Goal: Information Seeking & Learning: Learn about a topic

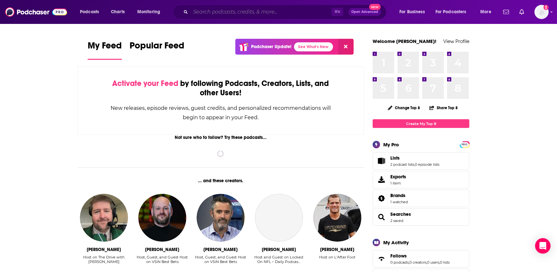
click at [227, 13] on input "Search podcasts, credits, & more..." at bounding box center [261, 12] width 141 height 10
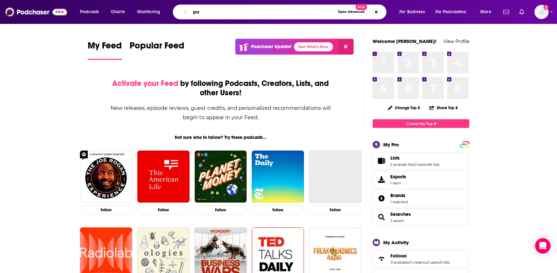
type input "p"
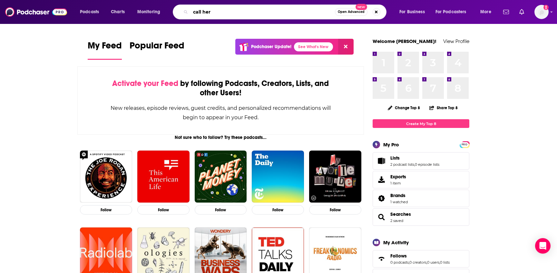
click at [222, 13] on input "call her" at bounding box center [263, 12] width 145 height 10
type input "call her daddy"
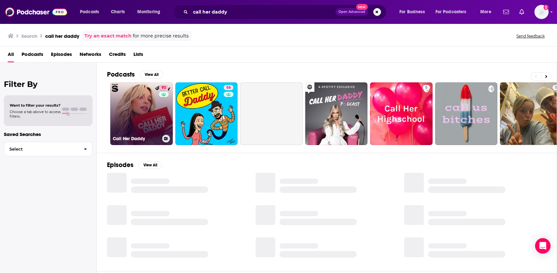
click at [130, 111] on link "93 Call Her Daddy" at bounding box center [141, 113] width 63 height 63
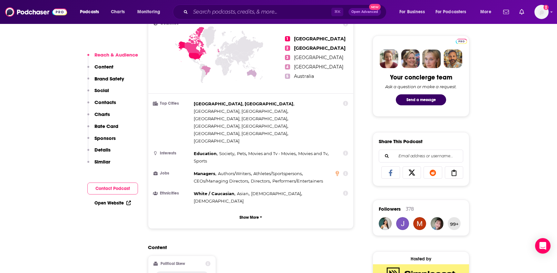
scroll to position [317, 0]
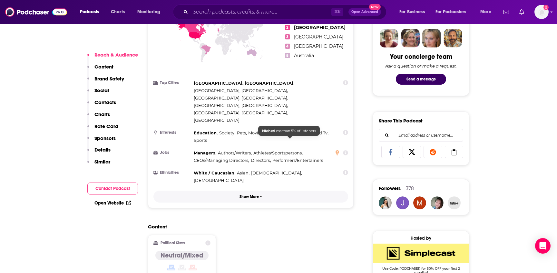
click at [252, 190] on button "Show More" at bounding box center [251, 196] width 195 height 12
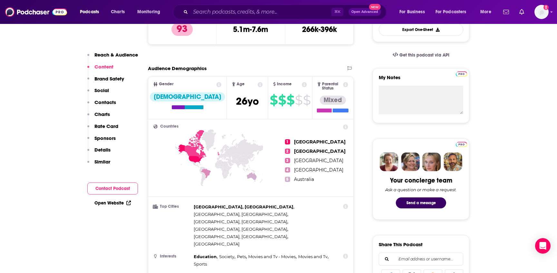
scroll to position [109, 0]
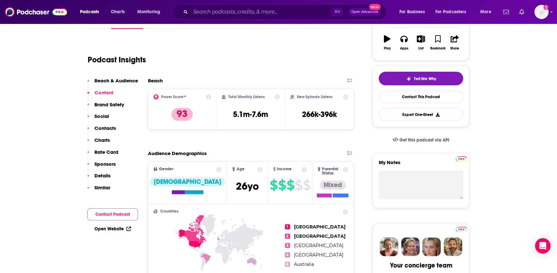
click at [258, 168] on icon at bounding box center [260, 169] width 5 height 5
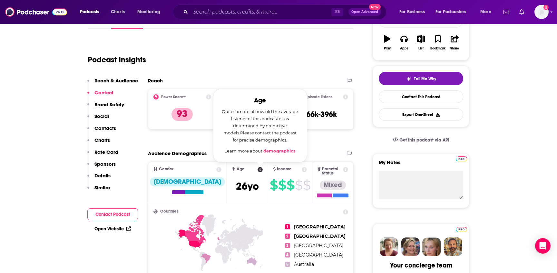
click at [264, 151] on link "demographics" at bounding box center [280, 150] width 32 height 5
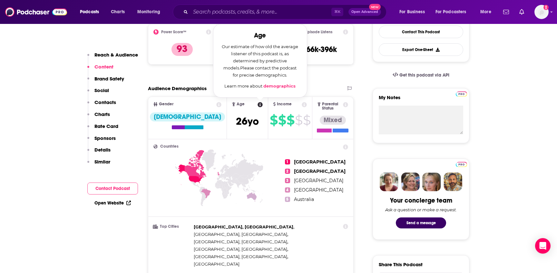
scroll to position [170, 0]
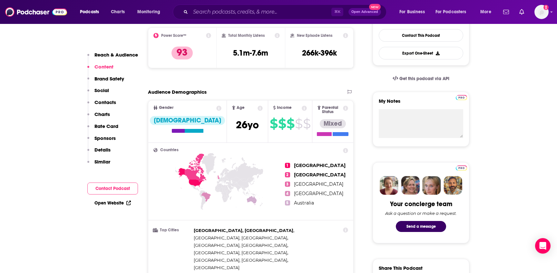
drag, startPoint x: 144, startPoint y: 81, endPoint x: 145, endPoint y: 84, distance: 3.7
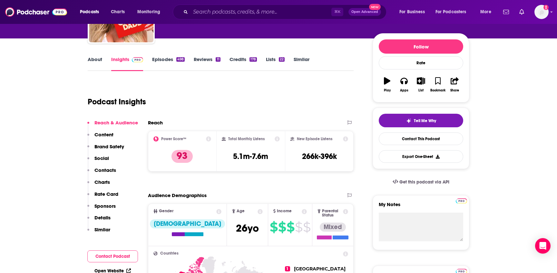
scroll to position [0, 0]
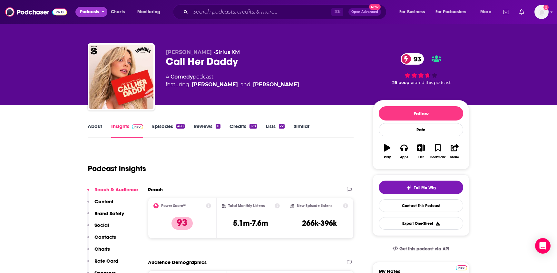
click at [104, 12] on icon "open menu" at bounding box center [103, 10] width 3 height 5
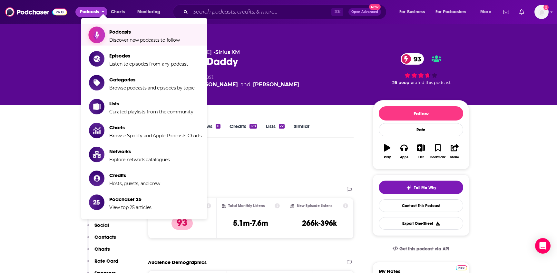
click at [133, 36] on span "Podcasts Discover new podcasts to follow" at bounding box center [144, 35] width 71 height 16
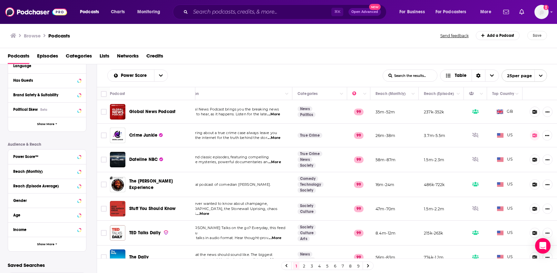
scroll to position [95, 0]
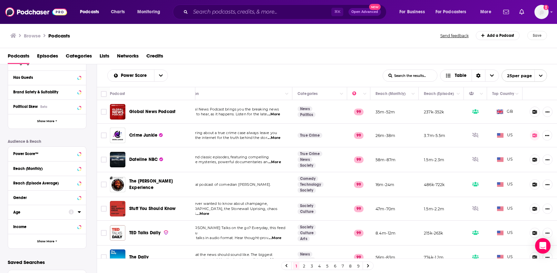
click at [44, 212] on div "Age" at bounding box center [38, 212] width 51 height 5
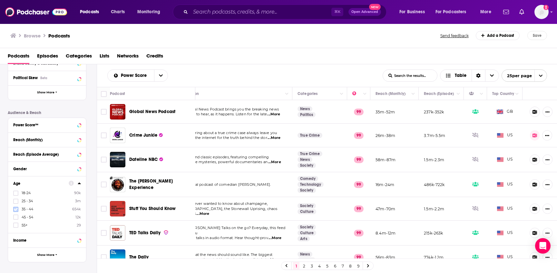
click at [16, 209] on icon at bounding box center [16, 208] width 4 height 3
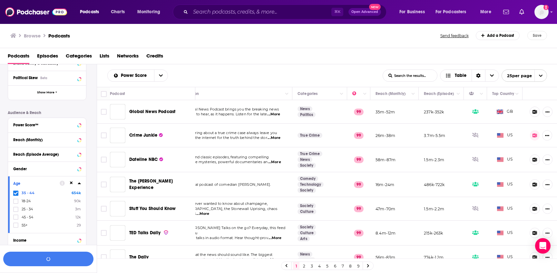
scroll to position [139, 0]
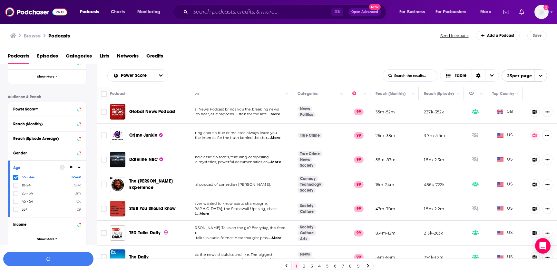
click at [15, 218] on div "Income" at bounding box center [47, 224] width 78 height 15
click at [16, 185] on icon at bounding box center [16, 185] width 4 height 3
click at [14, 195] on icon at bounding box center [16, 193] width 4 height 4
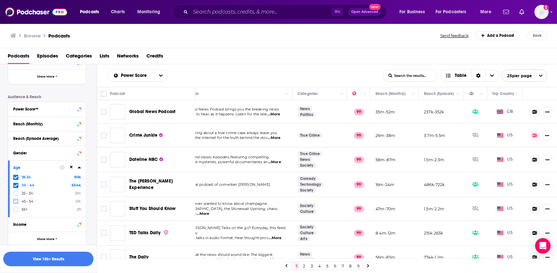
click at [14, 202] on icon at bounding box center [16, 201] width 4 height 4
click at [14, 212] on div "Age [DEMOGRAPHIC_DATA] 90k 35 - 44 654k 45 - 54 12k 25 - 34 3m 55+ 29" at bounding box center [47, 188] width 78 height 57
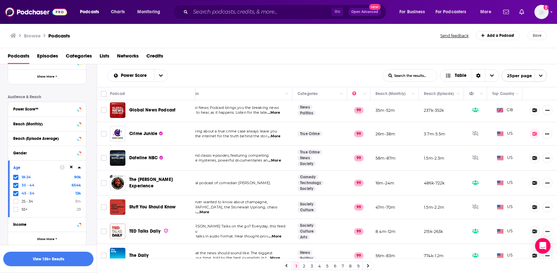
scroll to position [3, 22]
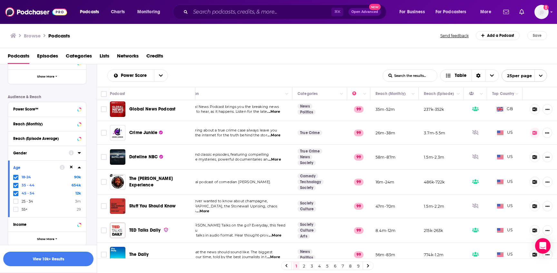
click at [69, 149] on div at bounding box center [75, 152] width 12 height 8
click at [79, 155] on icon at bounding box center [79, 152] width 3 height 5
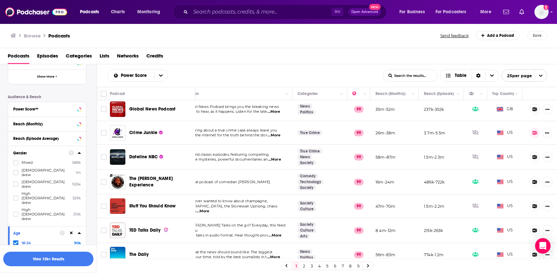
click at [35, 179] on span "[DEMOGRAPHIC_DATA] skew" at bounding box center [45, 183] width 47 height 9
click at [16, 186] on input "multiSelectOption-moderatefemale-2" at bounding box center [16, 186] width 0 height 0
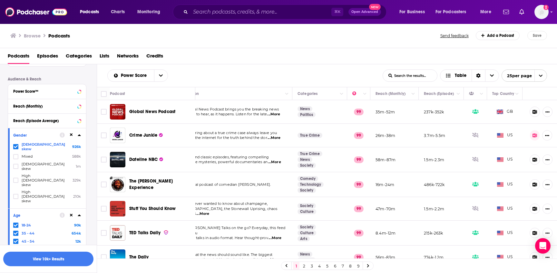
scroll to position [157, 0]
click at [17, 145] on icon at bounding box center [16, 146] width 4 height 4
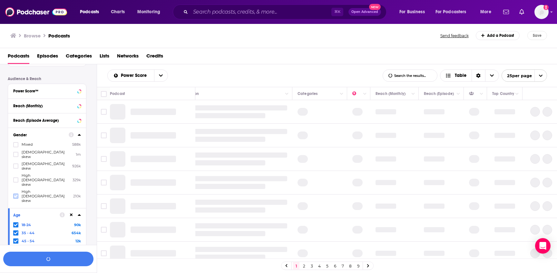
click at [16, 195] on icon at bounding box center [16, 196] width 4 height 3
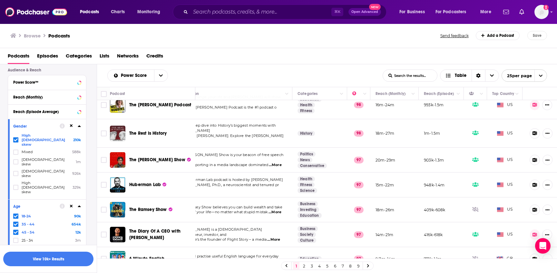
scroll to position [202, 0]
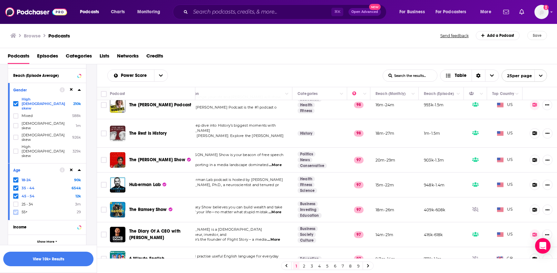
click at [15, 210] on icon at bounding box center [16, 211] width 4 height 3
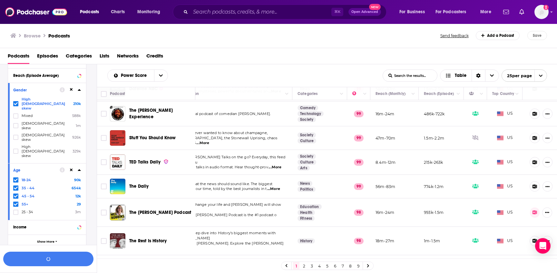
scroll to position [0, 22]
